Goal: Task Accomplishment & Management: Manage account settings

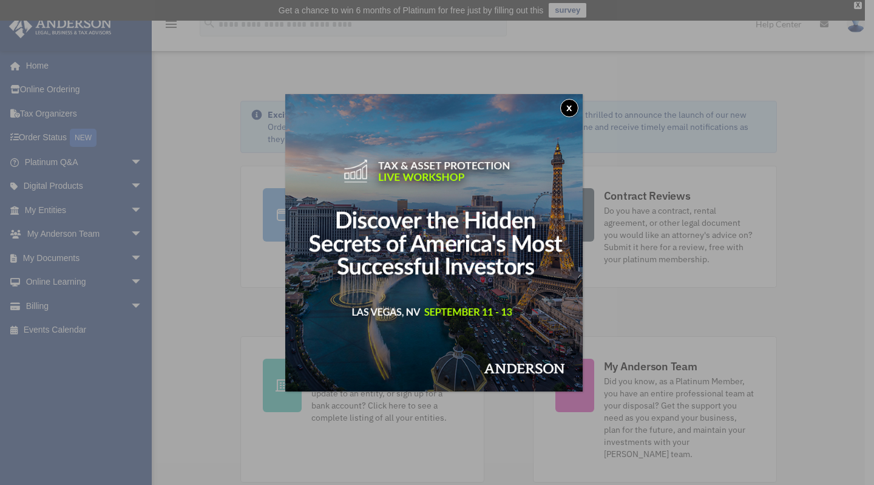
click at [571, 107] on button "x" at bounding box center [569, 108] width 18 height 18
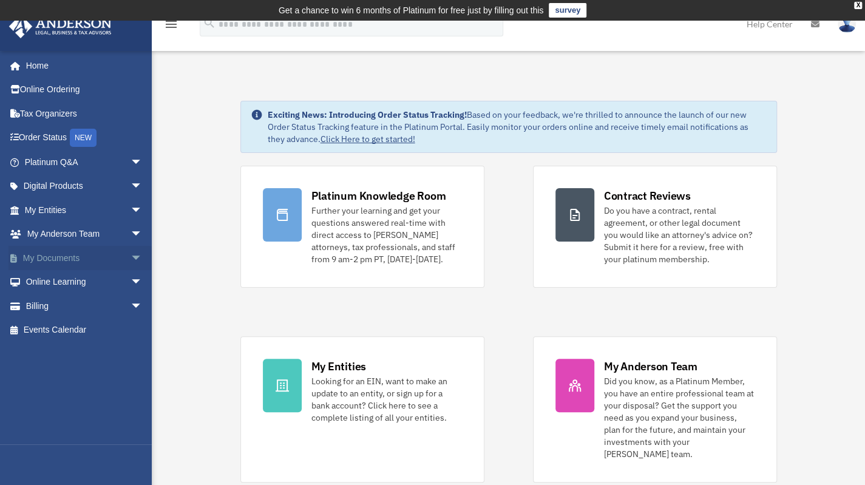
click at [131, 257] on span "arrow_drop_down" at bounding box center [143, 258] width 24 height 25
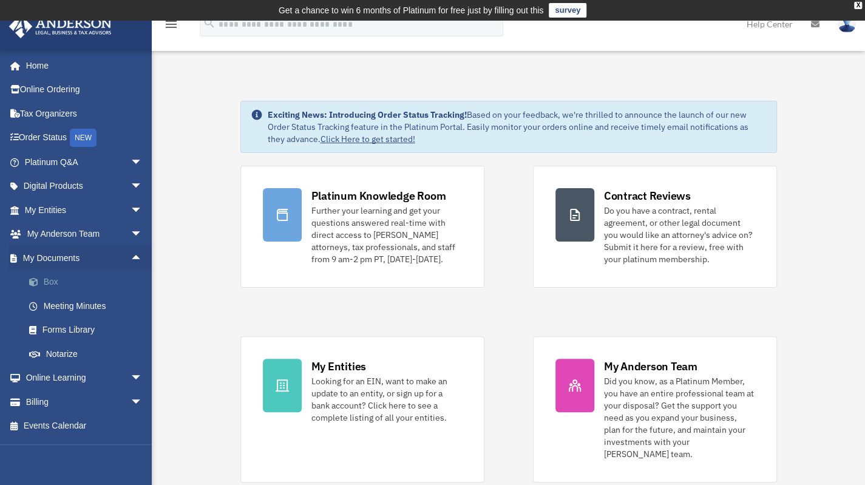
click at [55, 283] on link "Box" at bounding box center [89, 282] width 144 height 24
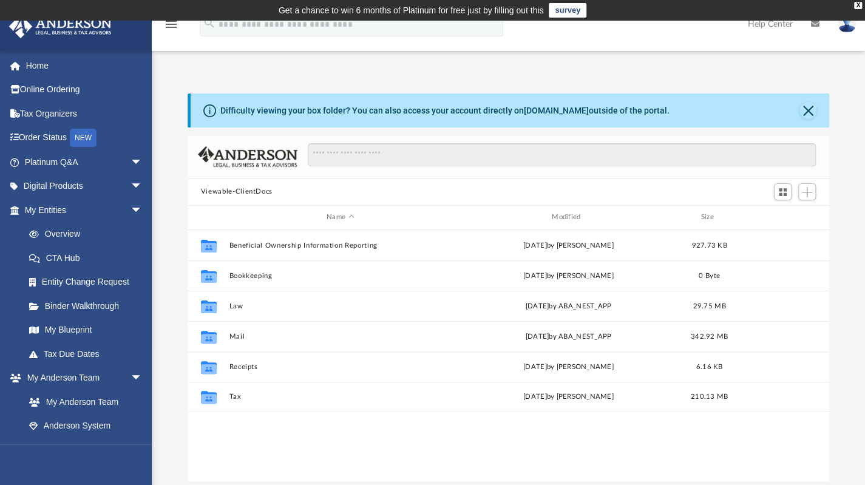
scroll to position [267, 633]
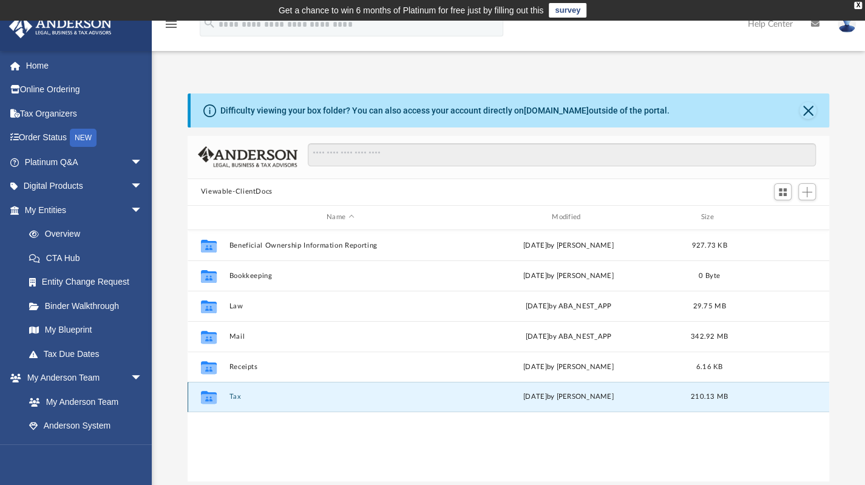
click at [235, 397] on button "Tax" at bounding box center [340, 397] width 223 height 8
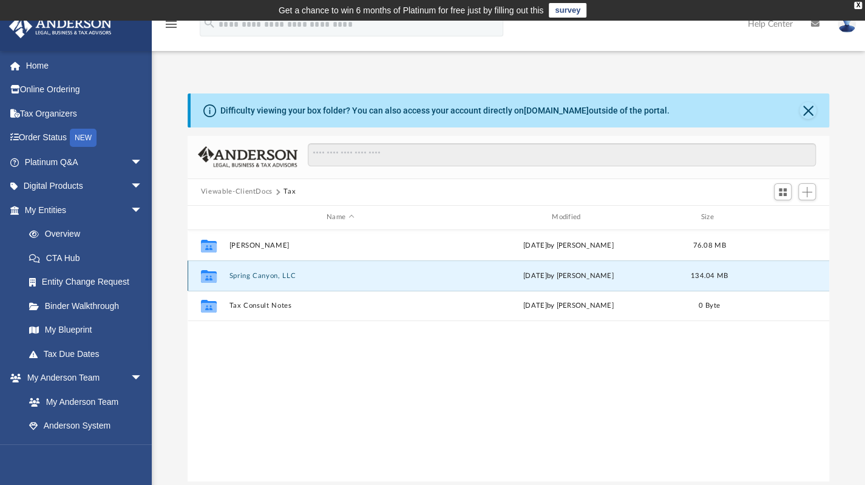
click at [264, 275] on button "Spring Canyon, LLC" at bounding box center [340, 275] width 223 height 8
click at [251, 279] on button "2024" at bounding box center [340, 275] width 223 height 8
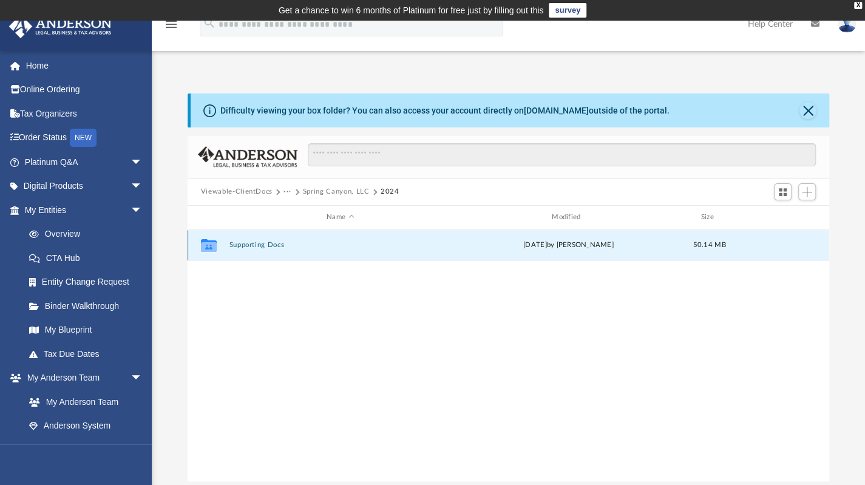
click at [265, 243] on button "Supporting Docs" at bounding box center [340, 245] width 223 height 8
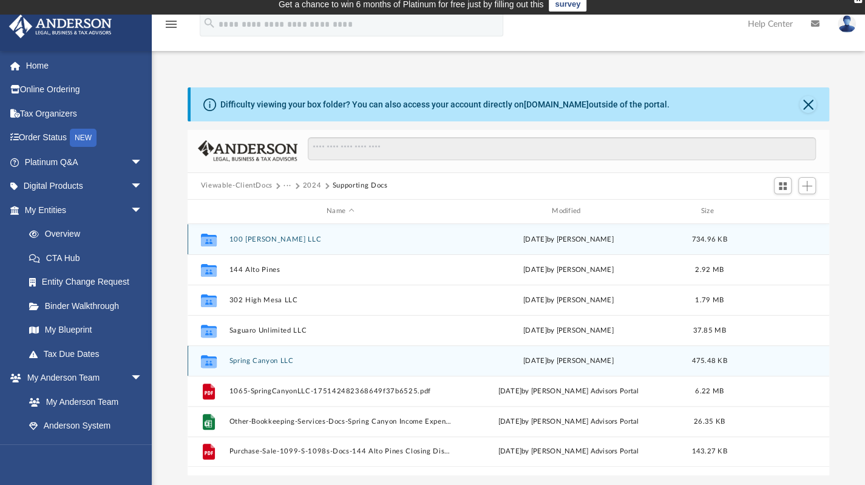
scroll to position [5, 0]
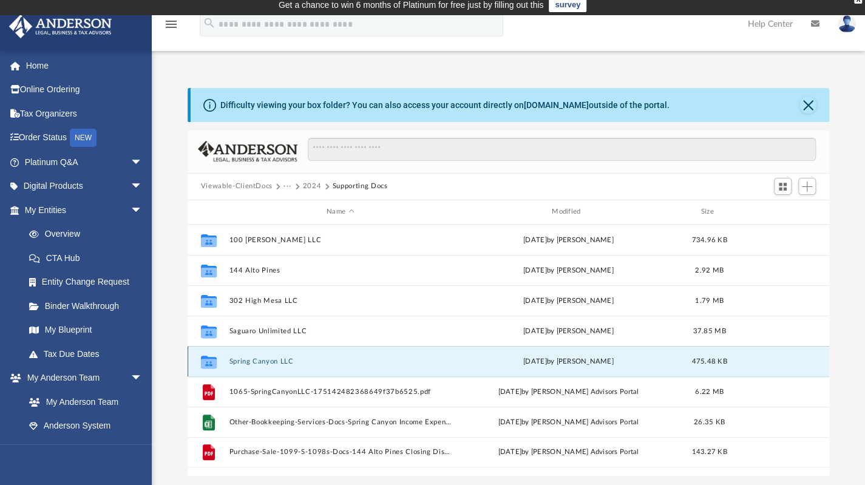
click at [250, 359] on button "Spring Canyon LLC" at bounding box center [340, 361] width 223 height 8
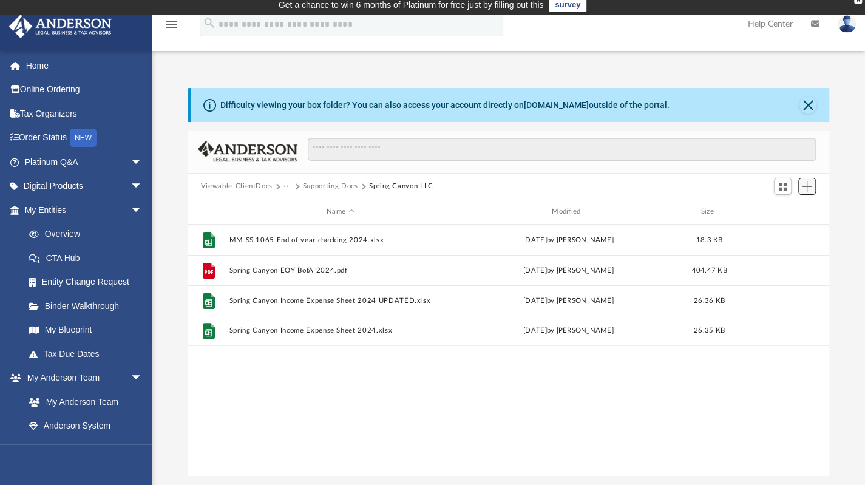
click at [806, 187] on span "Add" at bounding box center [807, 187] width 10 height 10
click at [779, 212] on li "Upload" at bounding box center [789, 210] width 39 height 13
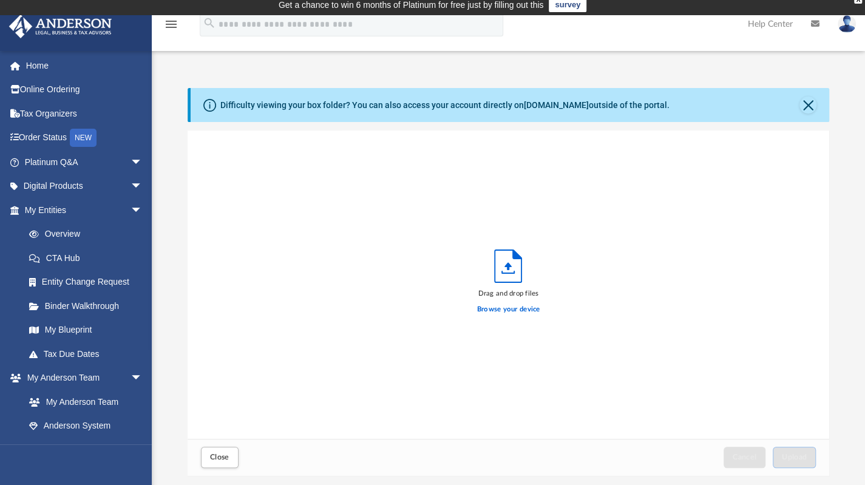
scroll to position [299, 633]
click at [505, 311] on label "Browse your device" at bounding box center [508, 309] width 63 height 11
click at [0, 0] on input "Browse your device" at bounding box center [0, 0] width 0 height 0
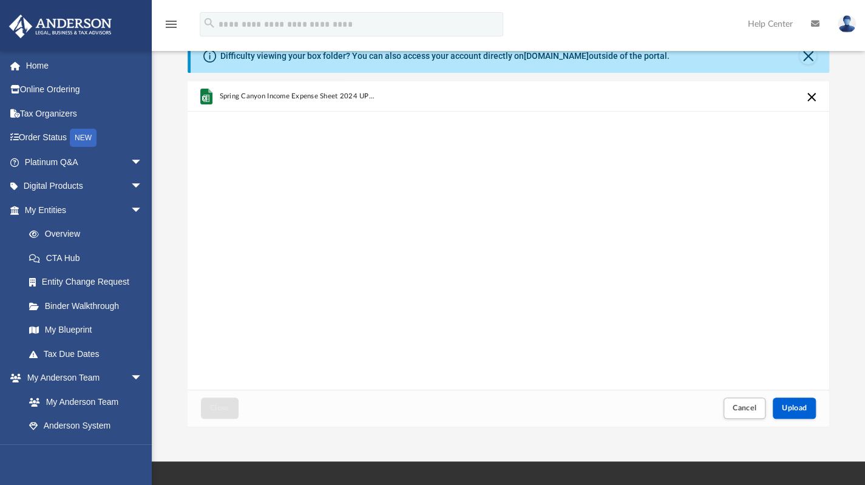
scroll to position [56, 0]
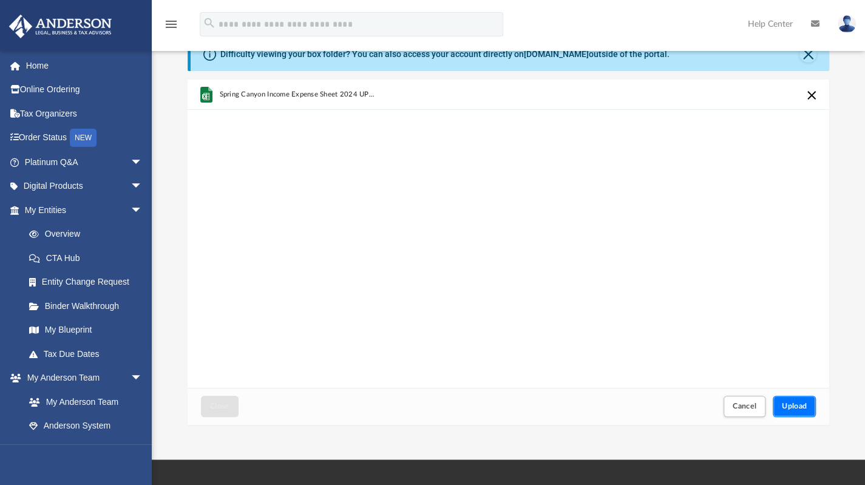
click at [792, 399] on button "Upload" at bounding box center [795, 406] width 44 height 21
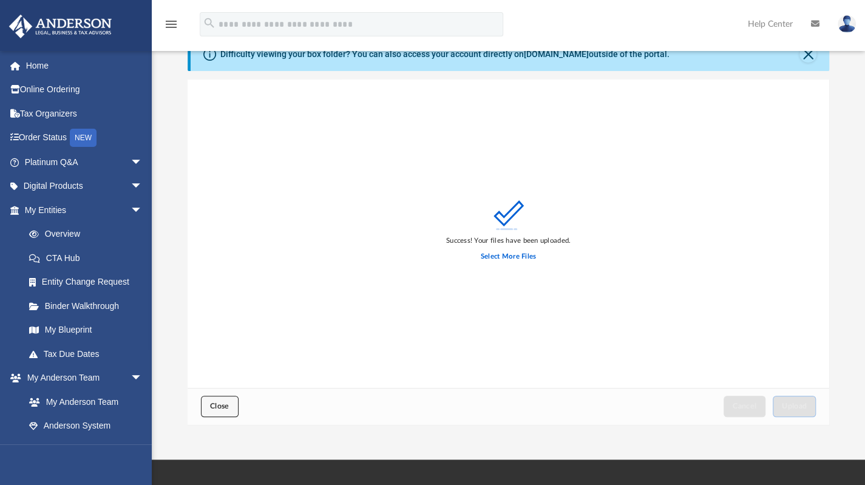
click at [231, 406] on button "Close" at bounding box center [220, 406] width 38 height 21
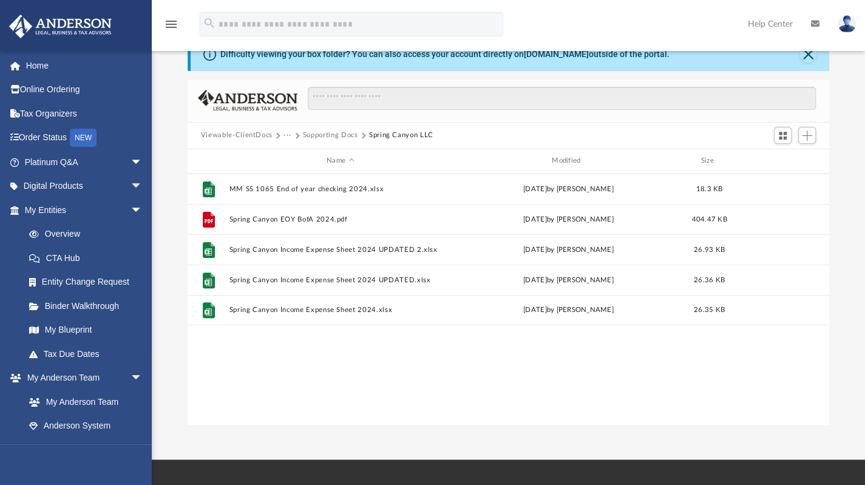
click at [330, 134] on button "Supporting Docs" at bounding box center [330, 135] width 55 height 11
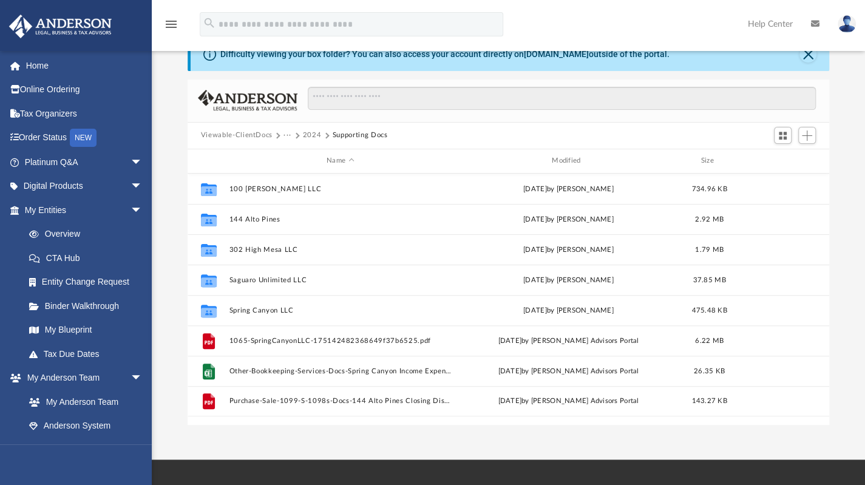
click at [311, 132] on button "2024" at bounding box center [312, 135] width 19 height 11
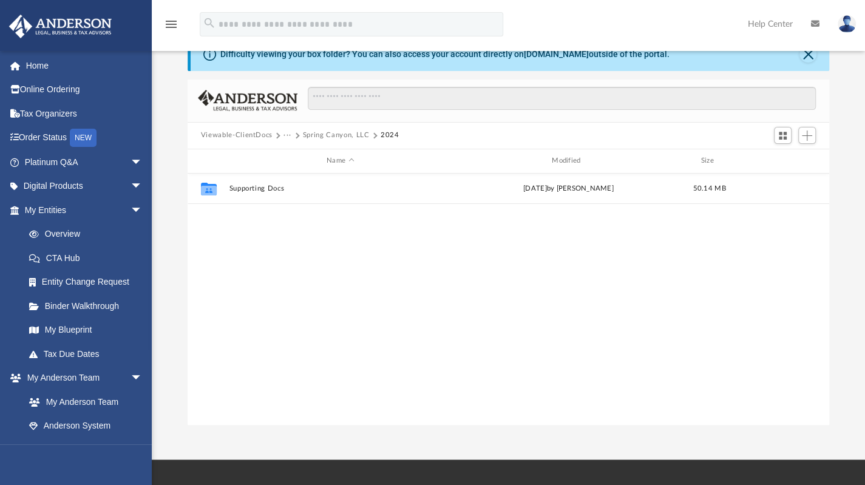
click at [307, 134] on button "Spring Canyon, LLC" at bounding box center [336, 135] width 67 height 11
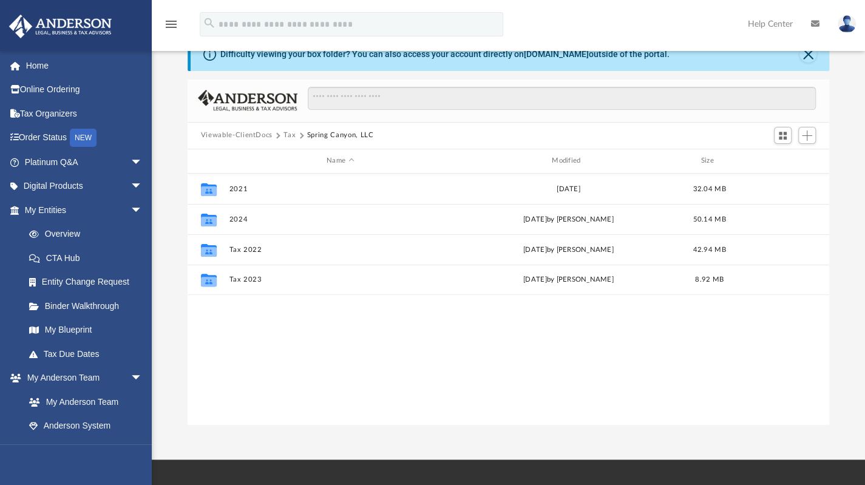
click at [288, 135] on button "Tax" at bounding box center [290, 135] width 12 height 11
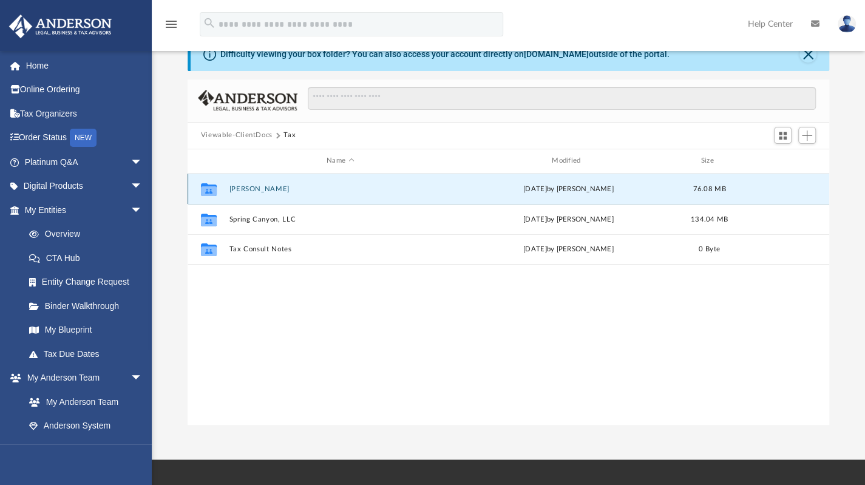
click at [268, 185] on button "[PERSON_NAME]" at bounding box center [340, 189] width 223 height 8
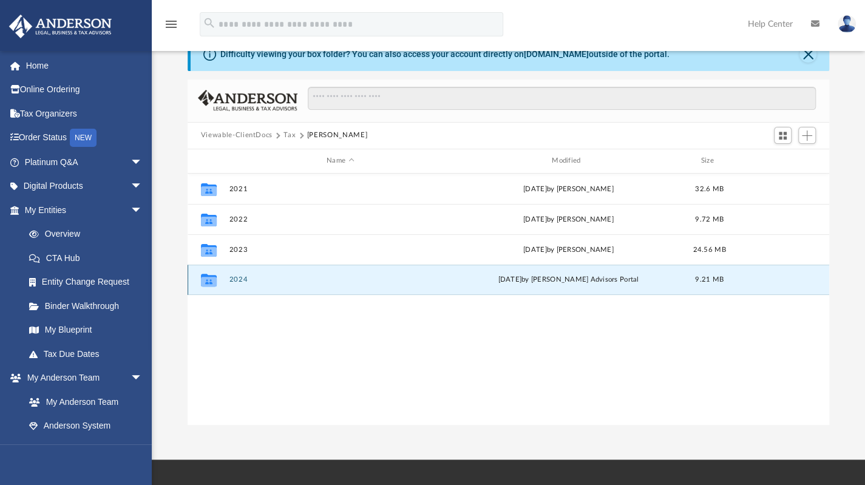
click at [236, 278] on button "2024" at bounding box center [340, 280] width 223 height 8
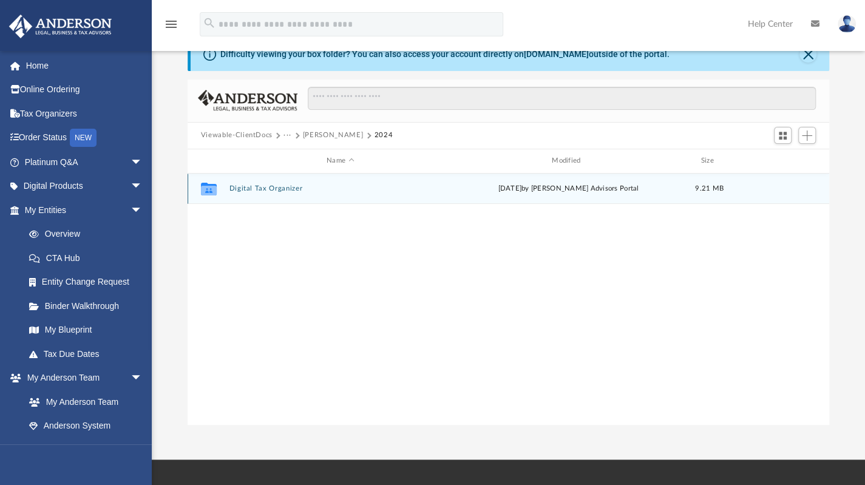
click at [272, 186] on button "Digital Tax Organizer" at bounding box center [340, 189] width 223 height 8
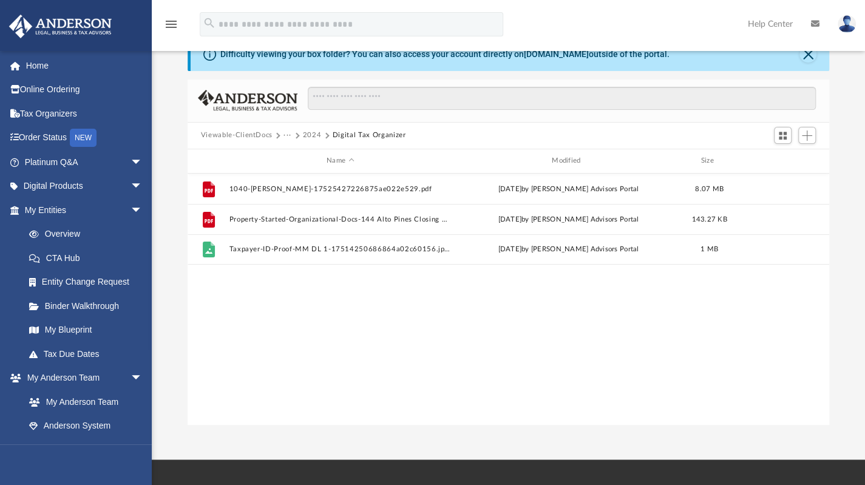
click at [363, 315] on div "File 1040-MolinaMarco-17525427226875ae022e529.pdf [DATE] by [PERSON_NAME] Advis…" at bounding box center [509, 300] width 642 height 252
click at [807, 140] on span "Add" at bounding box center [807, 136] width 10 height 10
click at [784, 161] on li "Upload" at bounding box center [789, 159] width 39 height 13
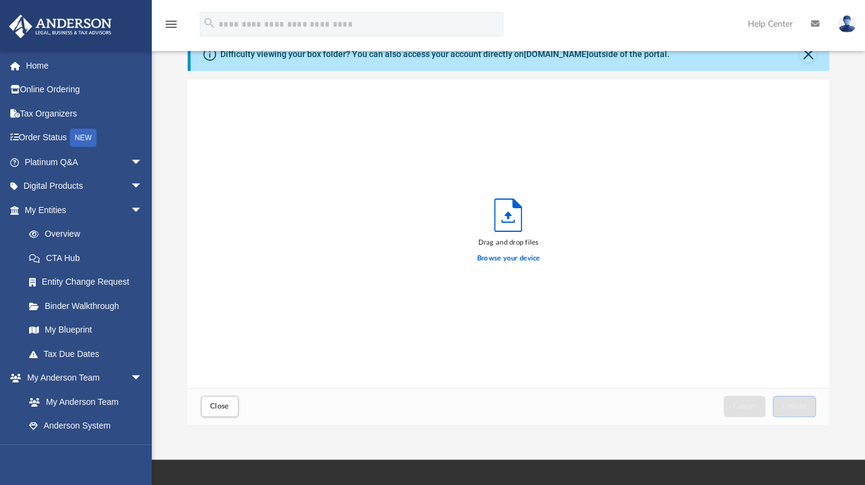
scroll to position [299, 633]
click at [502, 259] on label "Browse your device" at bounding box center [508, 258] width 63 height 11
click at [0, 0] on input "Browse your device" at bounding box center [0, 0] width 0 height 0
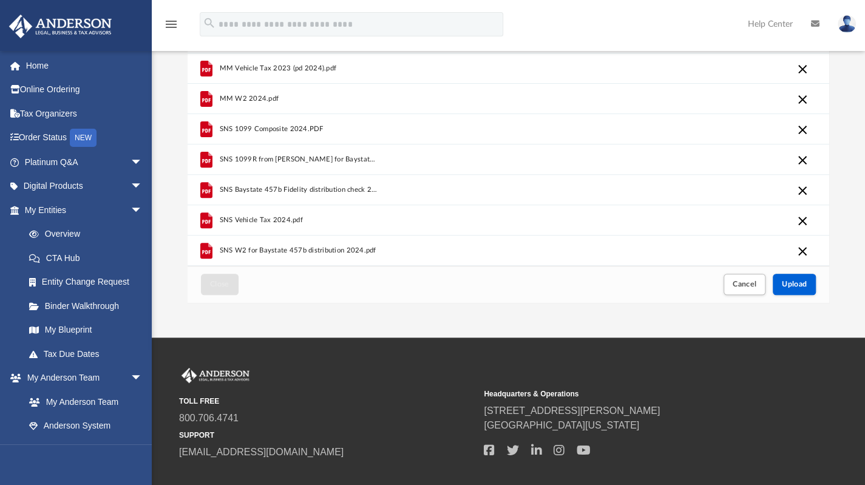
scroll to position [182, 0]
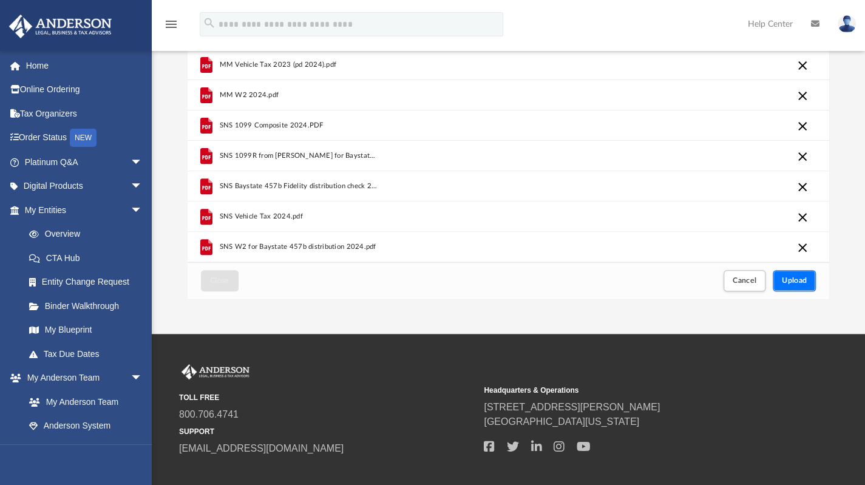
click at [798, 281] on span "Upload" at bounding box center [794, 280] width 25 height 7
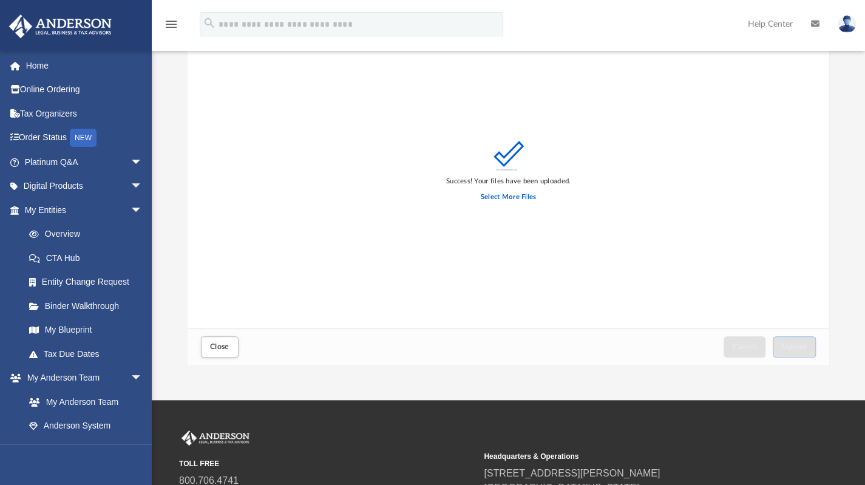
scroll to position [117, 0]
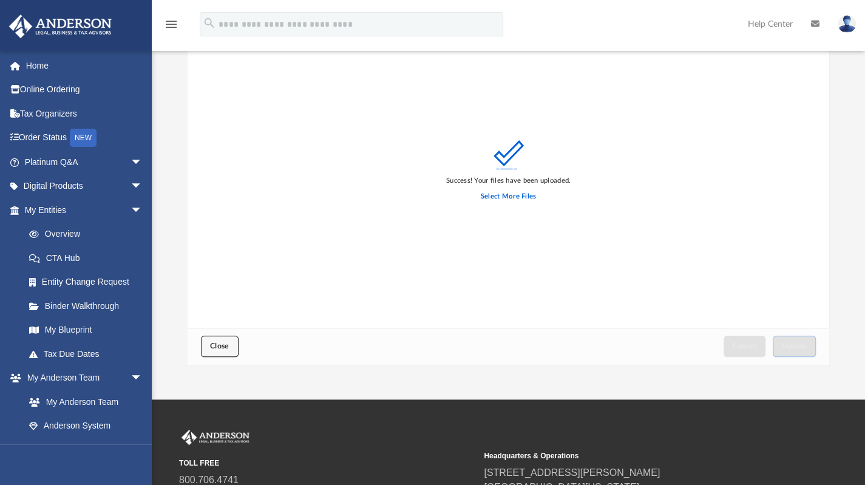
click at [212, 350] on button "Close" at bounding box center [220, 346] width 38 height 21
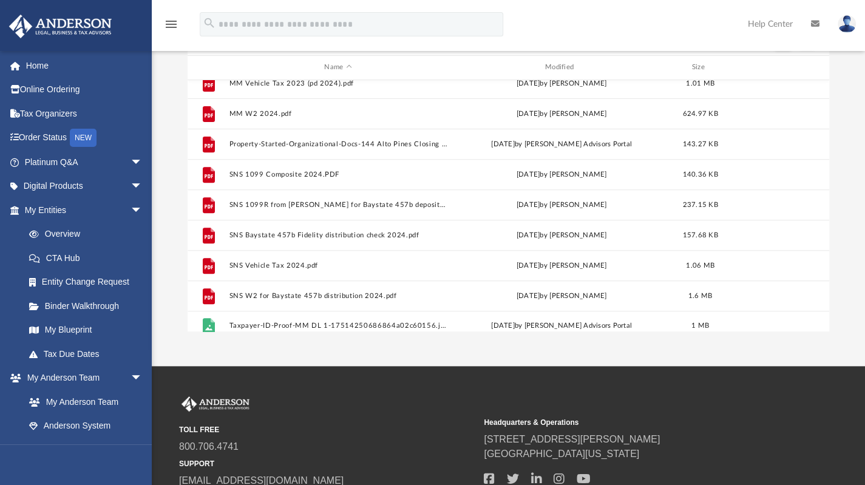
scroll to position [263, 0]
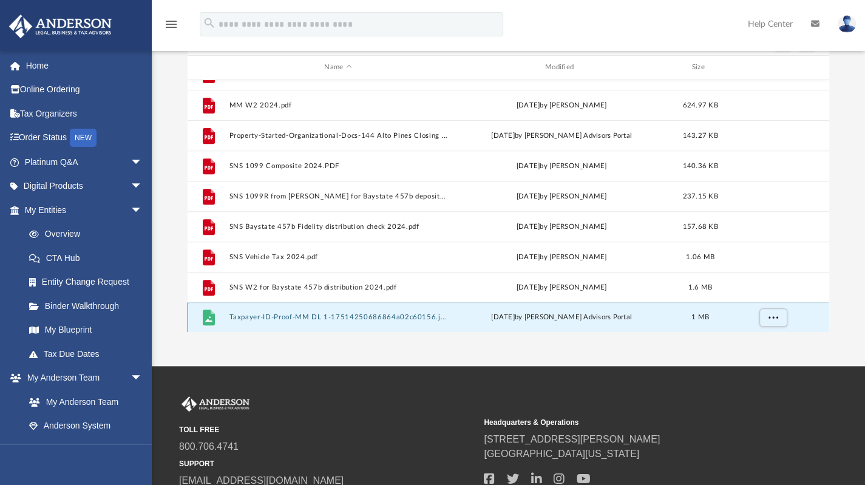
click at [305, 317] on button "Taxpayer-ID-Proof-MM DL 1-17514250686864a02c60156.jpeg" at bounding box center [338, 317] width 218 height 8
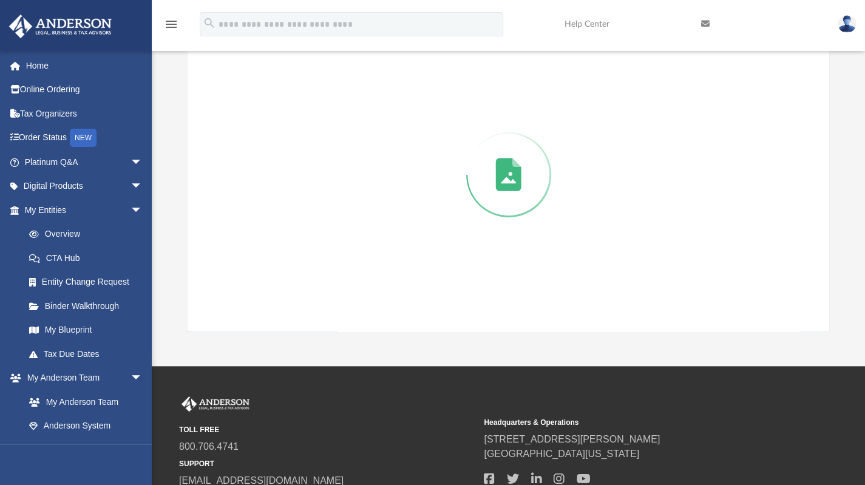
scroll to position [136, 0]
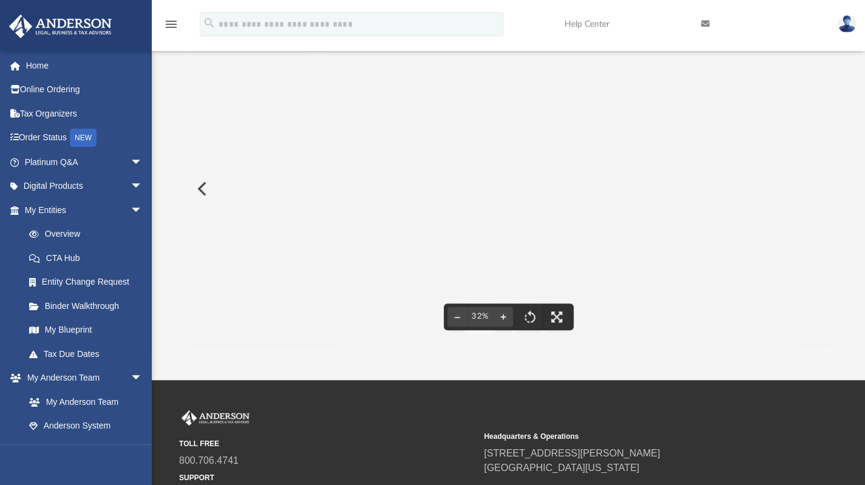
click at [255, 310] on div "File preview" at bounding box center [509, 188] width 642 height 313
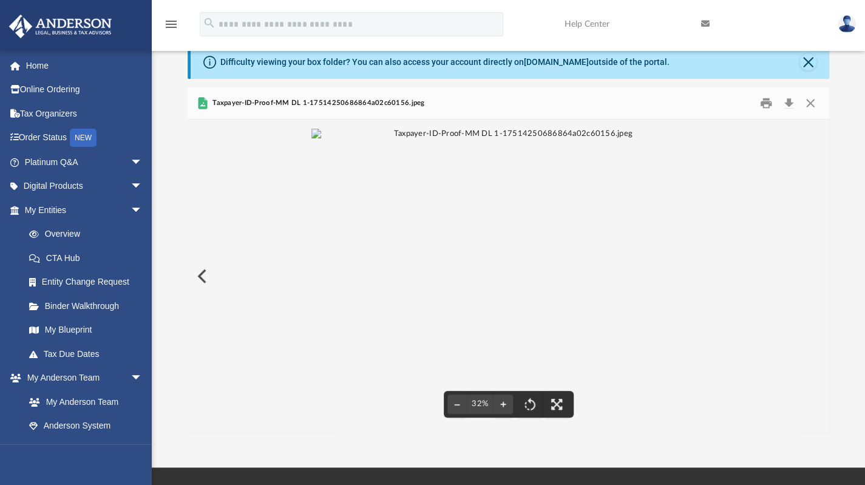
scroll to position [0, 0]
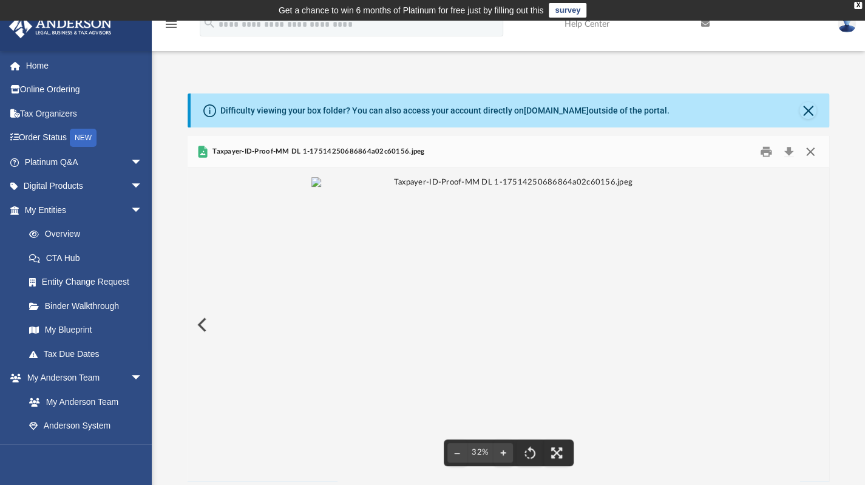
click at [811, 145] on button "Close" at bounding box center [811, 151] width 22 height 19
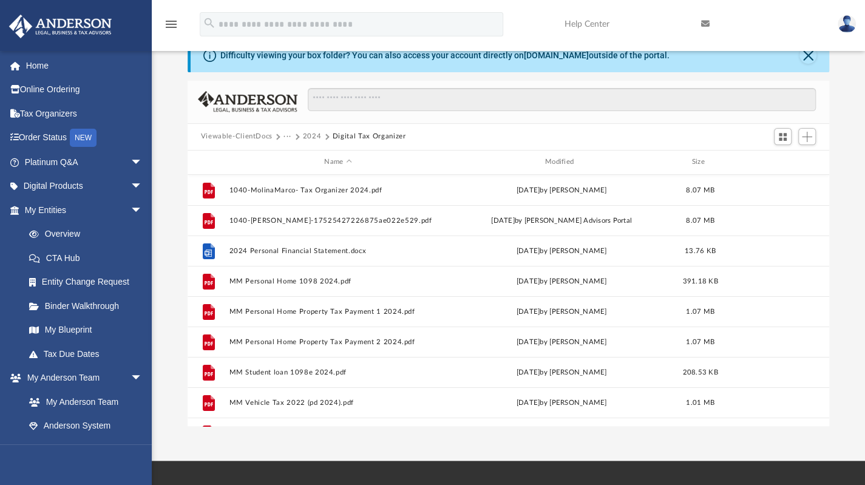
scroll to position [56, 0]
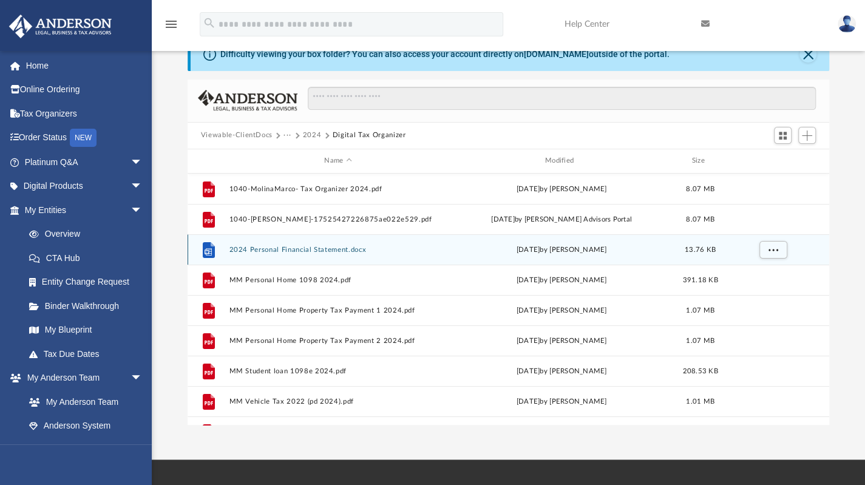
click at [345, 251] on button "2024 Personal Financial Statement.docx" at bounding box center [338, 249] width 218 height 8
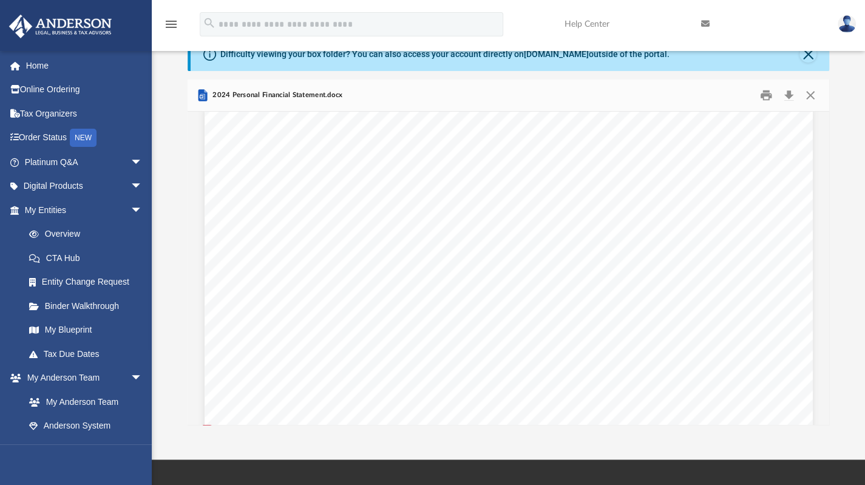
scroll to position [0, 0]
click at [810, 99] on button "Close" at bounding box center [811, 95] width 22 height 19
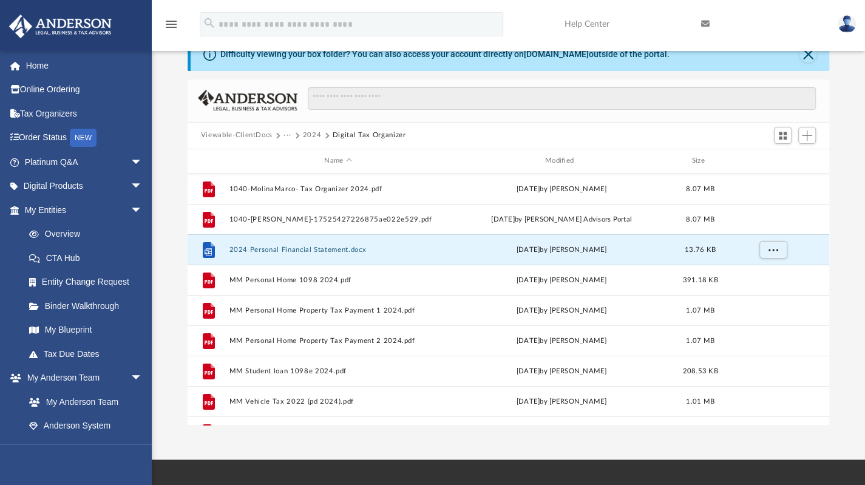
click at [308, 132] on button "2024" at bounding box center [312, 135] width 19 height 11
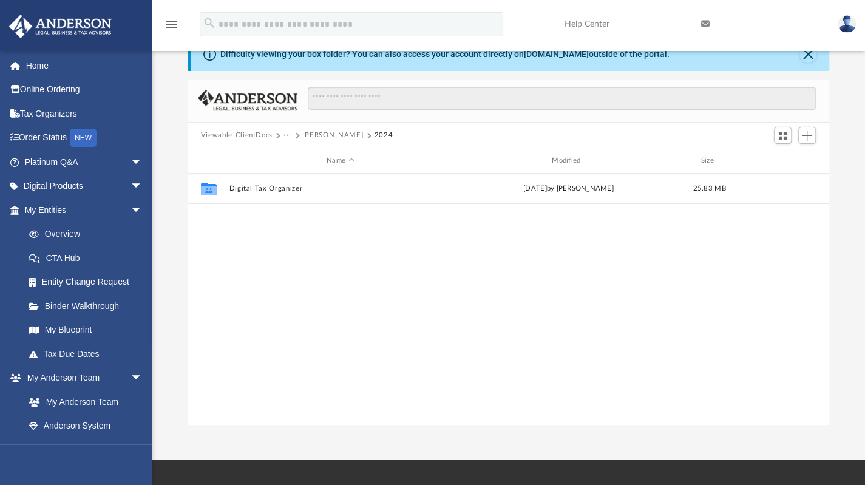
click at [316, 132] on button "[PERSON_NAME]" at bounding box center [333, 135] width 60 height 11
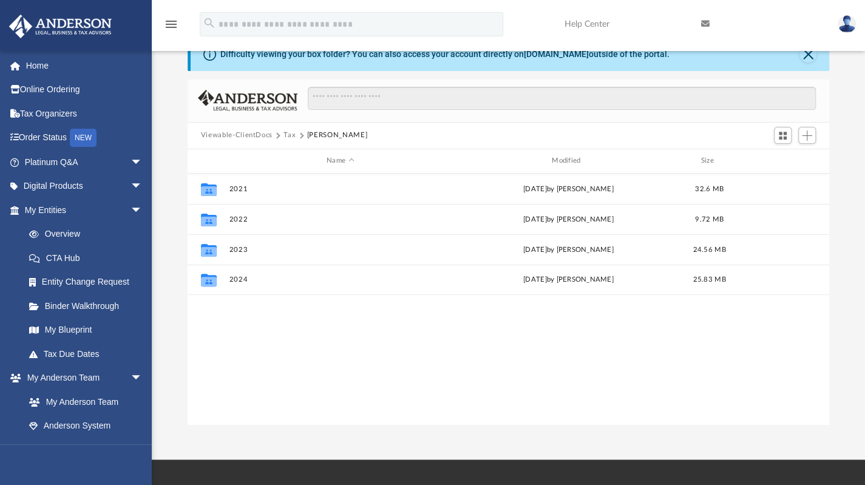
click at [289, 134] on button "Tax" at bounding box center [290, 135] width 12 height 11
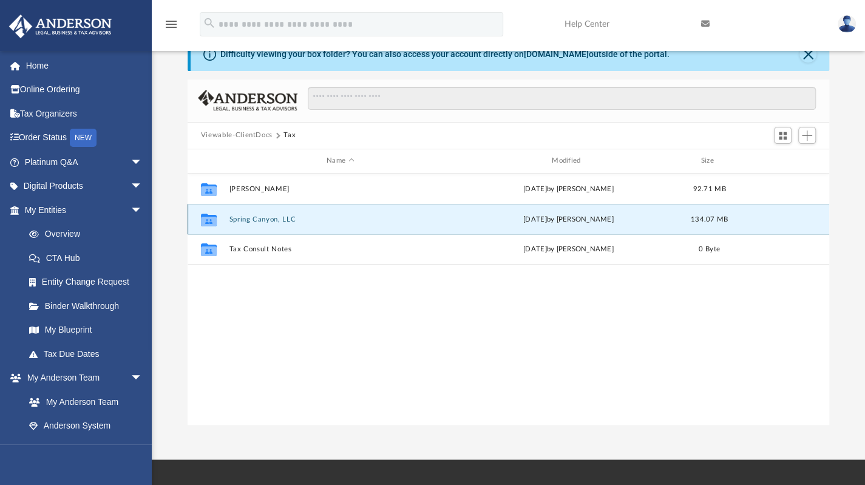
click at [262, 216] on button "Spring Canyon, LLC" at bounding box center [340, 219] width 223 height 8
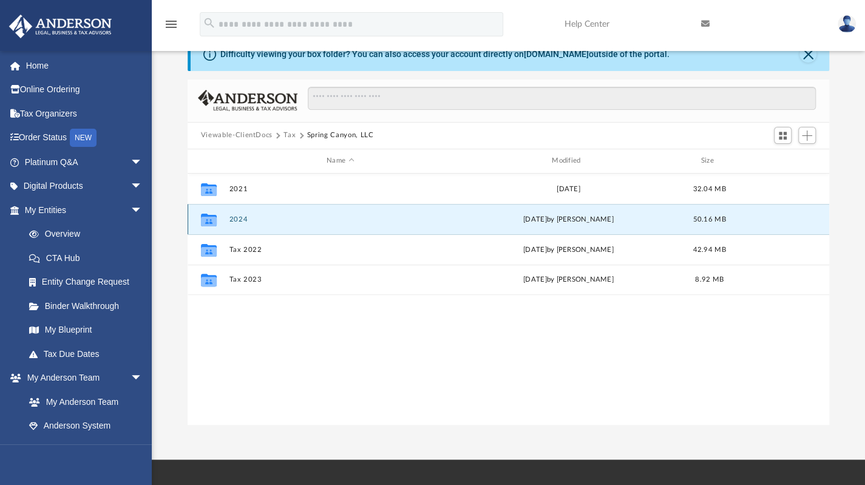
click at [243, 216] on button "2024" at bounding box center [340, 219] width 223 height 8
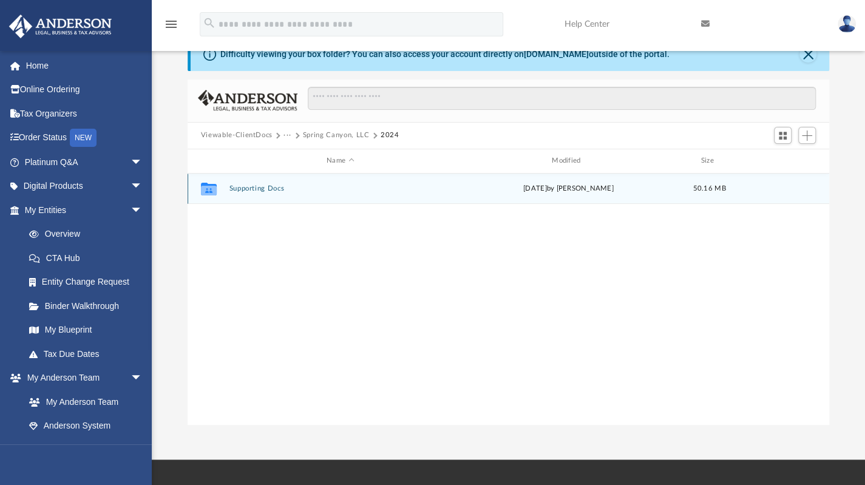
click at [263, 194] on div "Collaborated Folder Supporting Docs [DATE] by [PERSON_NAME] 50.16 MB" at bounding box center [509, 189] width 642 height 30
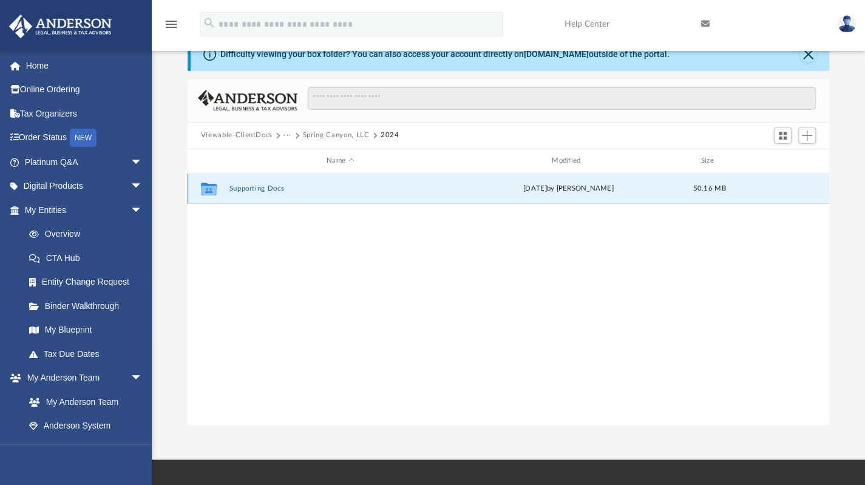
click at [265, 190] on button "Supporting Docs" at bounding box center [340, 189] width 223 height 8
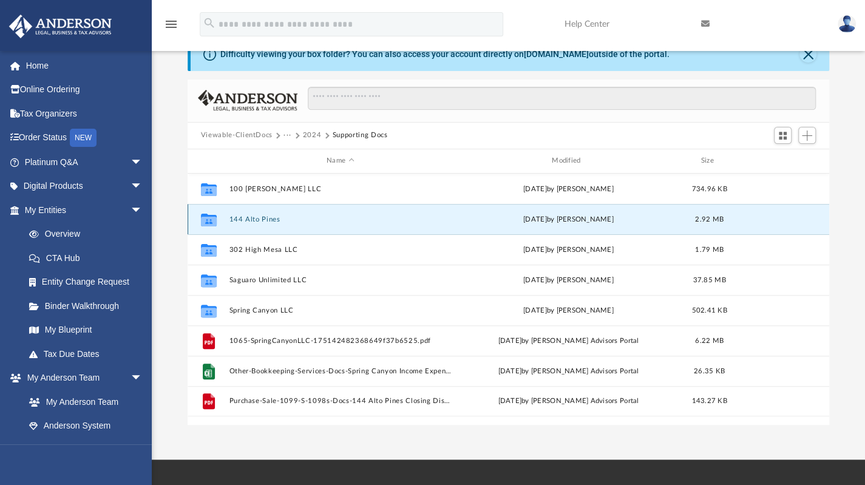
click at [264, 219] on button "144 Alto Pines" at bounding box center [340, 219] width 223 height 8
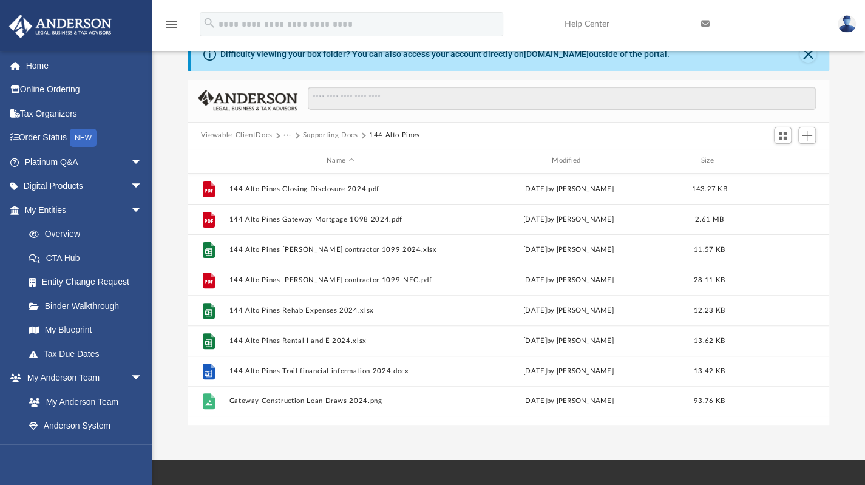
click at [304, 131] on button "Supporting Docs" at bounding box center [330, 135] width 55 height 11
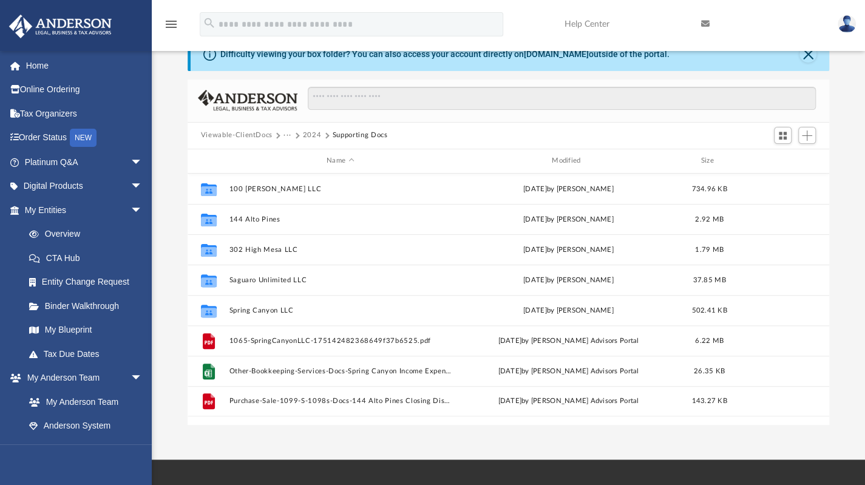
click at [304, 130] on button "2024" at bounding box center [312, 135] width 19 height 11
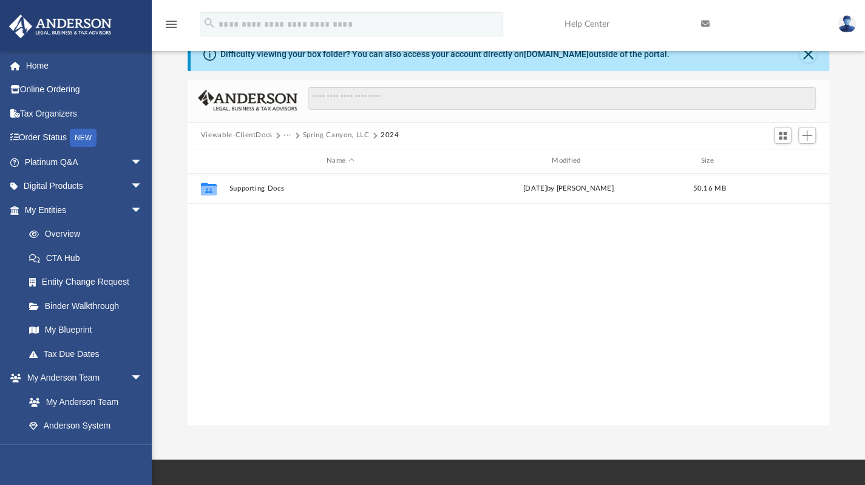
click at [314, 132] on button "Spring Canyon, LLC" at bounding box center [336, 135] width 67 height 11
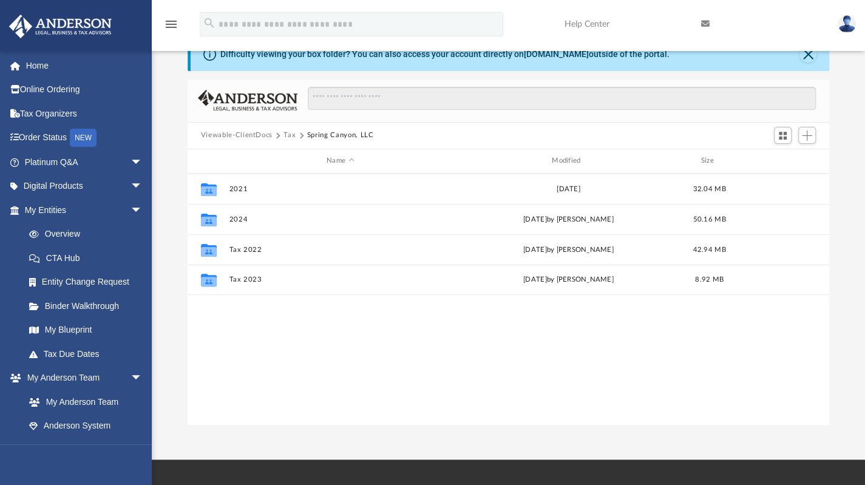
click at [288, 139] on button "Tax" at bounding box center [290, 135] width 12 height 11
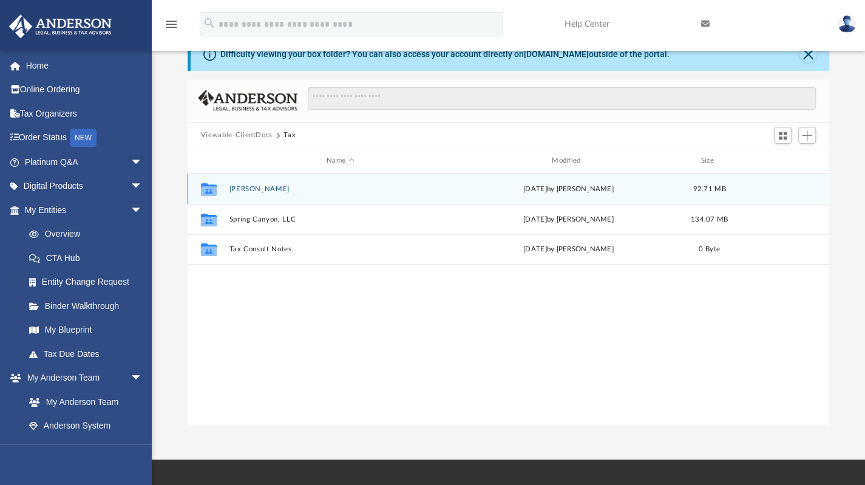
click at [259, 183] on div "Collaborated [PERSON_NAME] [DATE] by [PERSON_NAME] 92.71 MB" at bounding box center [509, 189] width 642 height 30
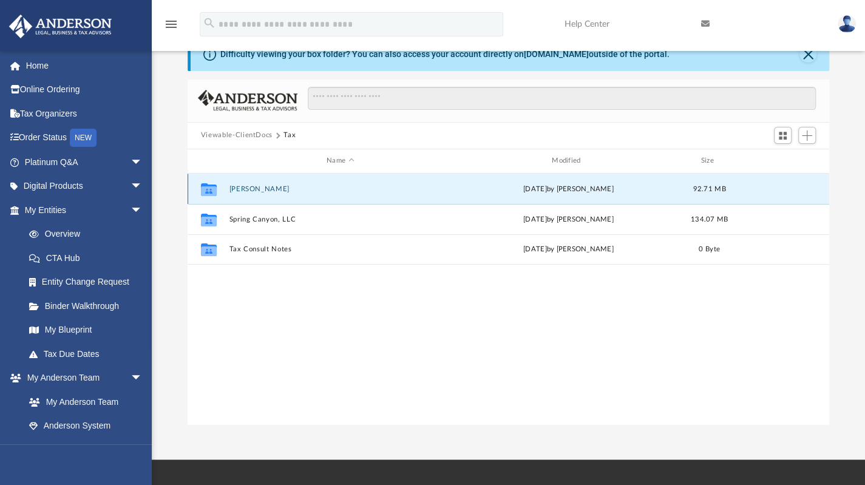
click at [259, 187] on button "[PERSON_NAME]" at bounding box center [340, 189] width 223 height 8
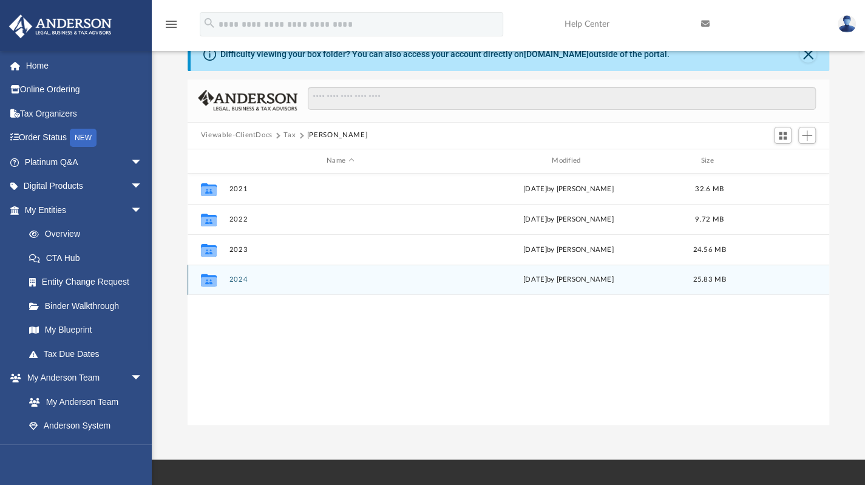
click at [236, 273] on div "Collaborated Folder 2024 [DATE] by [PERSON_NAME] 25.83 MB" at bounding box center [509, 280] width 642 height 30
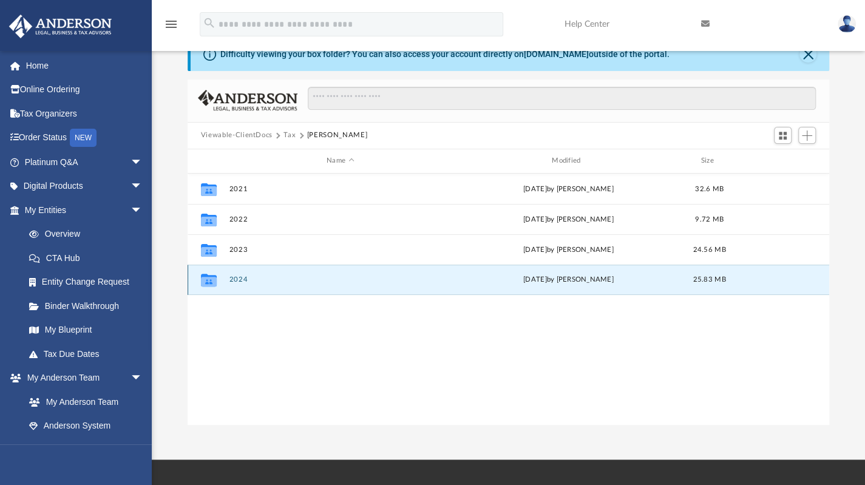
click at [237, 274] on div "Collaborated Folder 2024 [DATE] by [PERSON_NAME] 25.83 MB" at bounding box center [509, 280] width 642 height 30
click at [238, 277] on button "2024" at bounding box center [340, 280] width 223 height 8
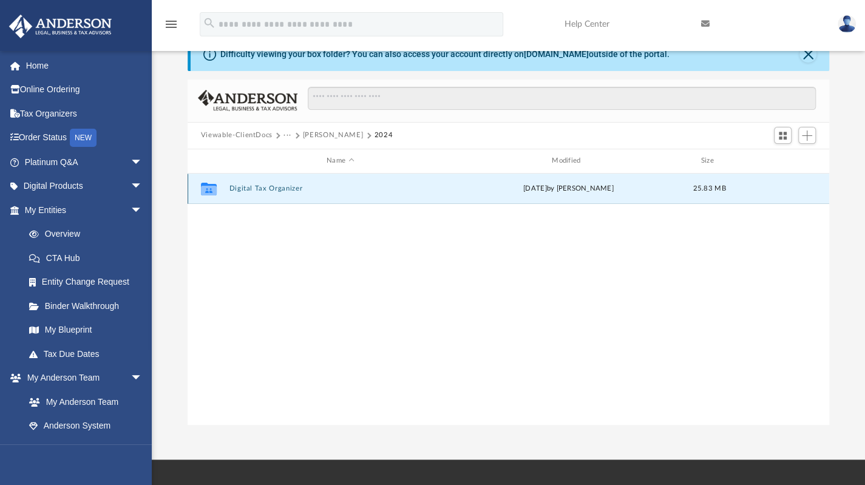
click at [283, 191] on button "Digital Tax Organizer" at bounding box center [340, 189] width 223 height 8
